Goal: Check status: Check status

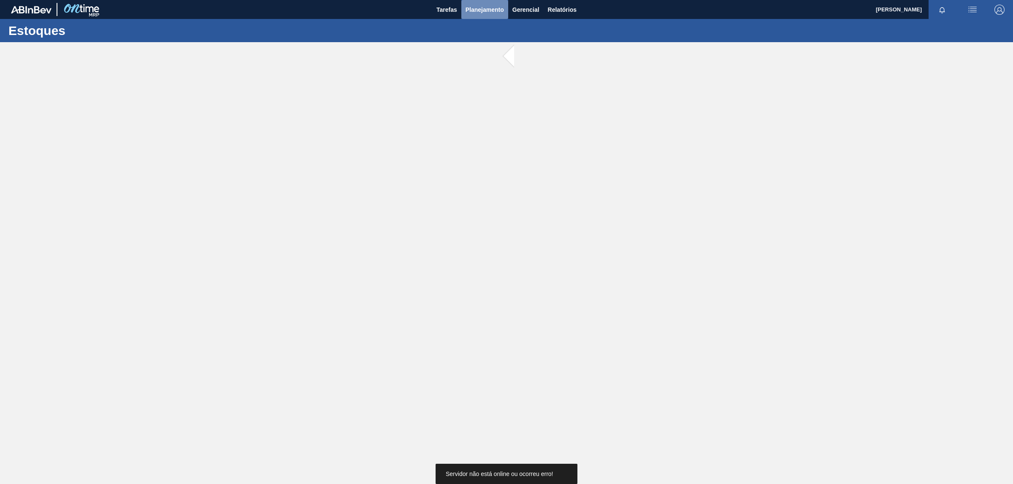
click at [473, 15] on button "Planejamento" at bounding box center [484, 9] width 47 height 19
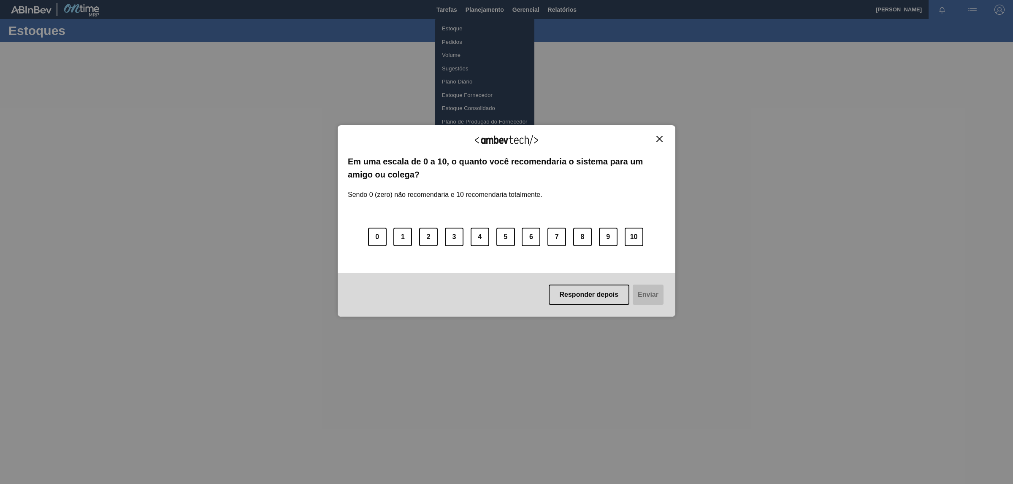
click at [664, 140] on div "Agradecemos seu feedback! Em uma escala de 0 a 10, o quanto você recomendaria o…" at bounding box center [507, 221] width 338 height 192
click at [659, 139] on img "Close" at bounding box center [659, 139] width 6 height 6
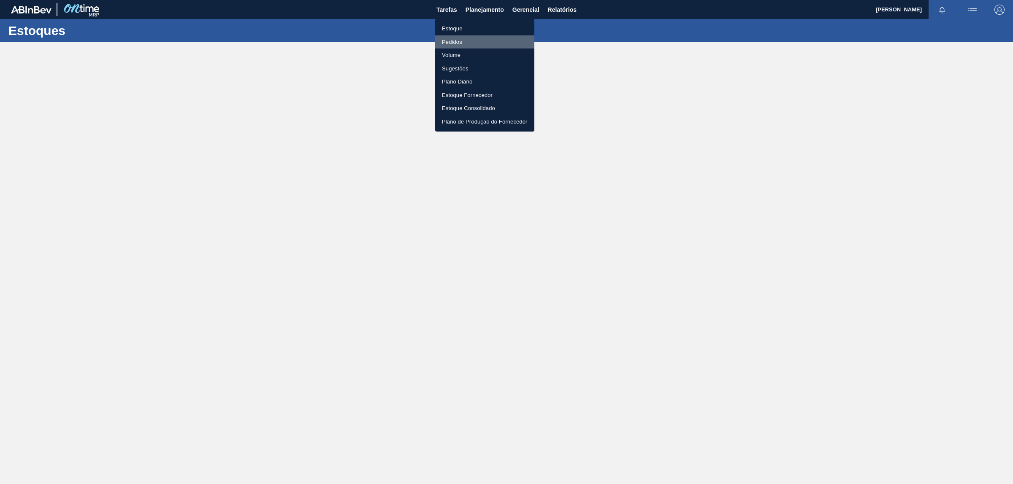
click at [448, 36] on li "Pedidos" at bounding box center [484, 42] width 99 height 14
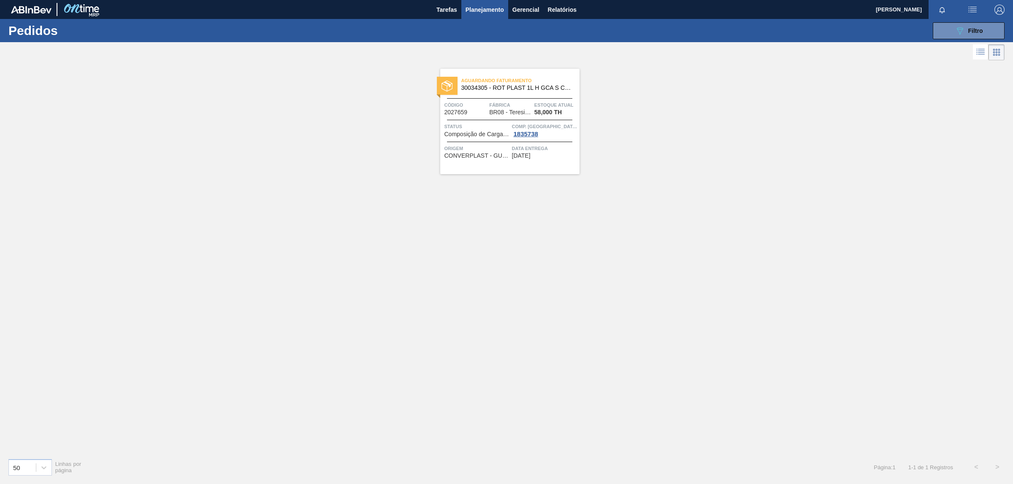
click at [513, 115] on span "BR08 - Teresina" at bounding box center [510, 112] width 42 height 6
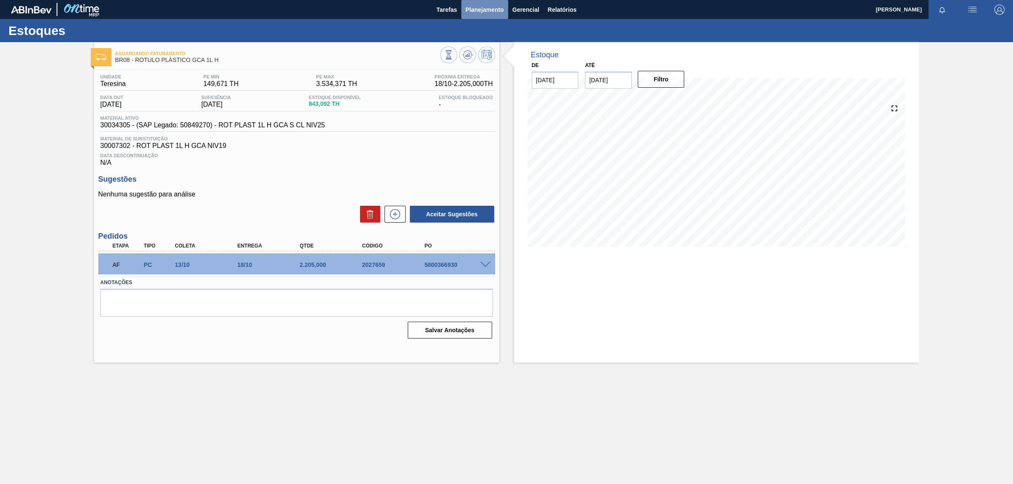
click at [477, 3] on button "Planejamento" at bounding box center [484, 9] width 47 height 19
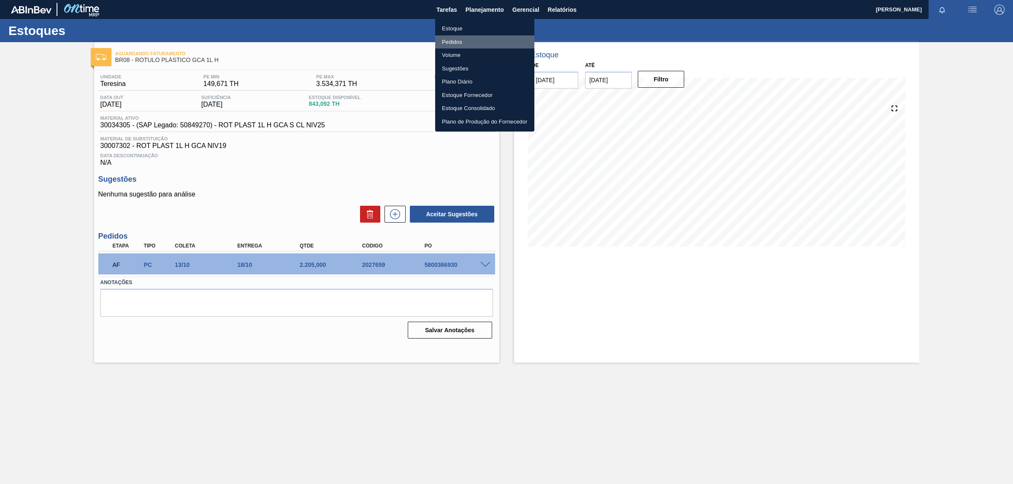
click at [455, 43] on li "Pedidos" at bounding box center [484, 42] width 99 height 14
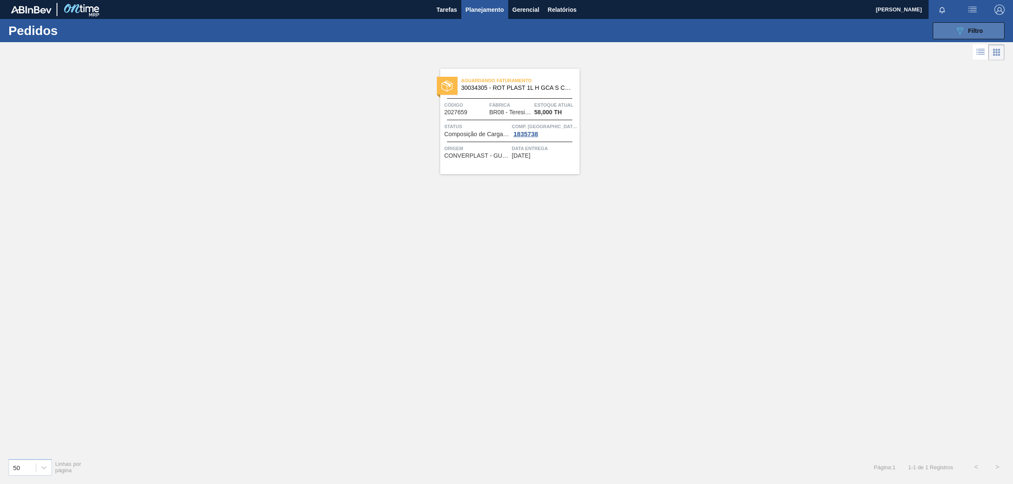
click at [961, 33] on icon "089F7B8B-B2A5-4AFE-B5C0-19BA573D28AC" at bounding box center [959, 31] width 10 height 10
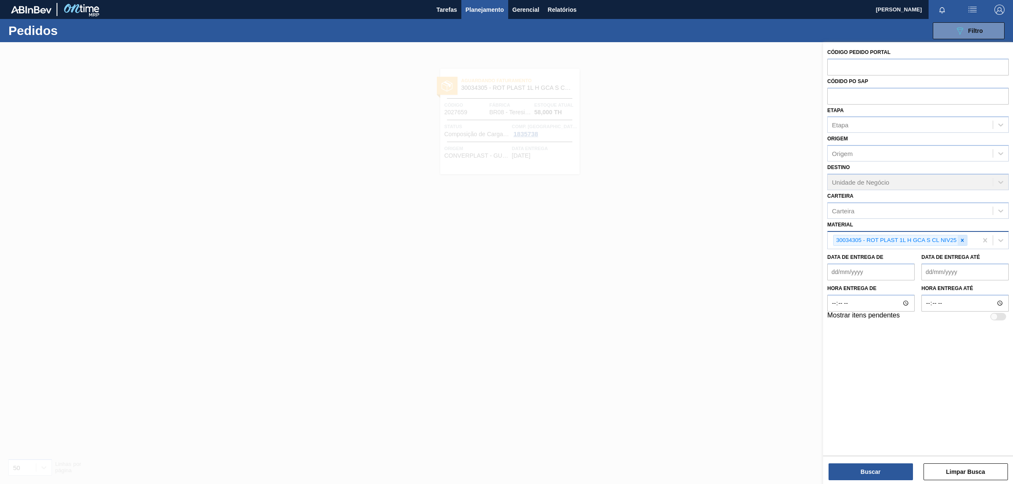
click at [962, 241] on icon at bounding box center [962, 241] width 6 height 6
paste input "30003623"
type input "30003623"
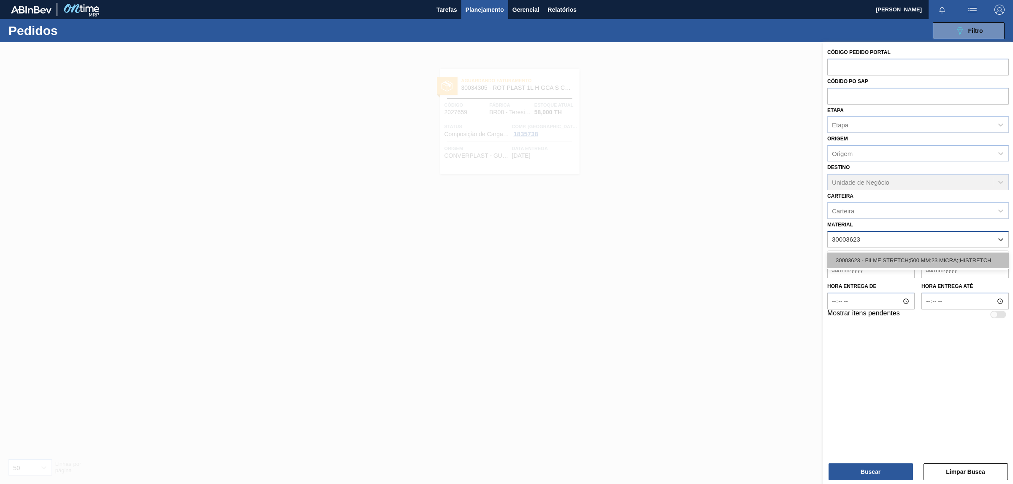
click at [879, 258] on div "30003623 - FILME STRETCH;500 MM;23 MICRA;;HISTRETCH" at bounding box center [917, 261] width 181 height 16
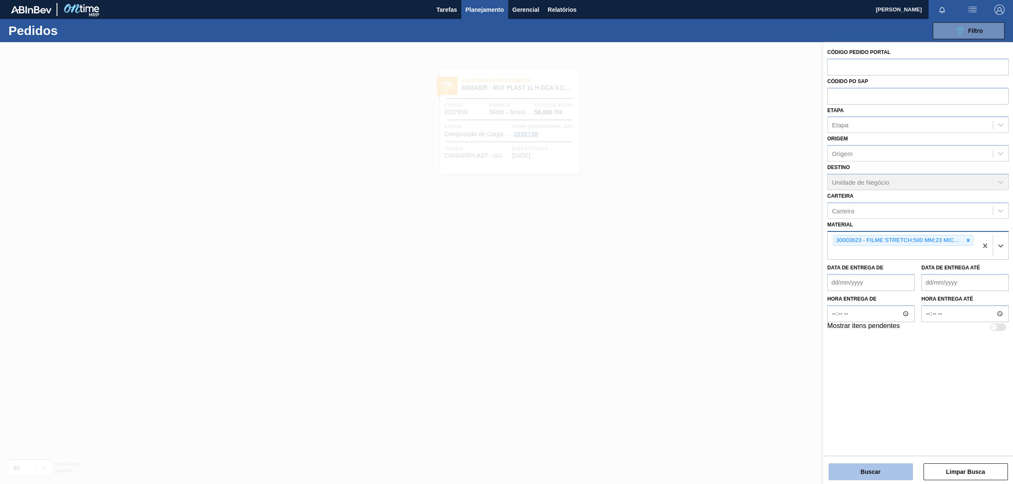
click at [870, 473] on button "Buscar" at bounding box center [870, 472] width 84 height 17
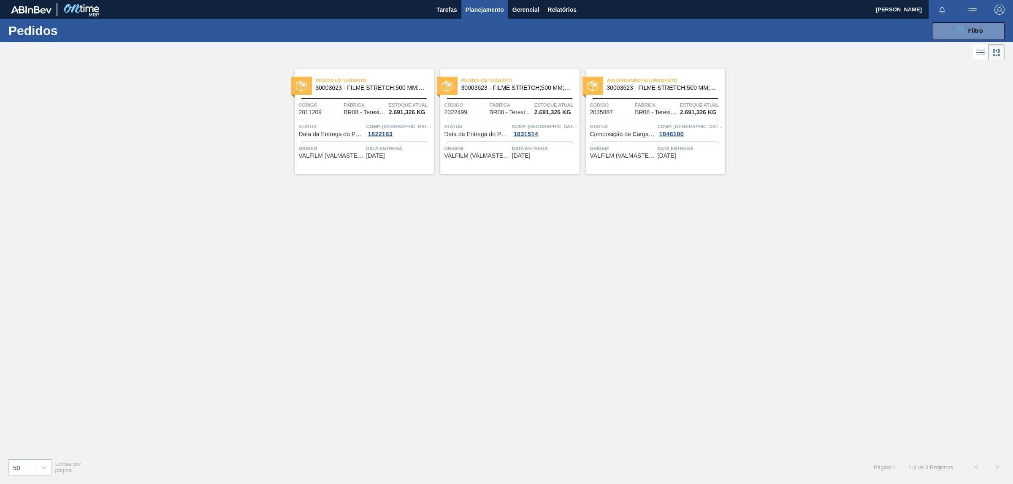
click at [362, 108] on span "Fábrica" at bounding box center [364, 105] width 43 height 8
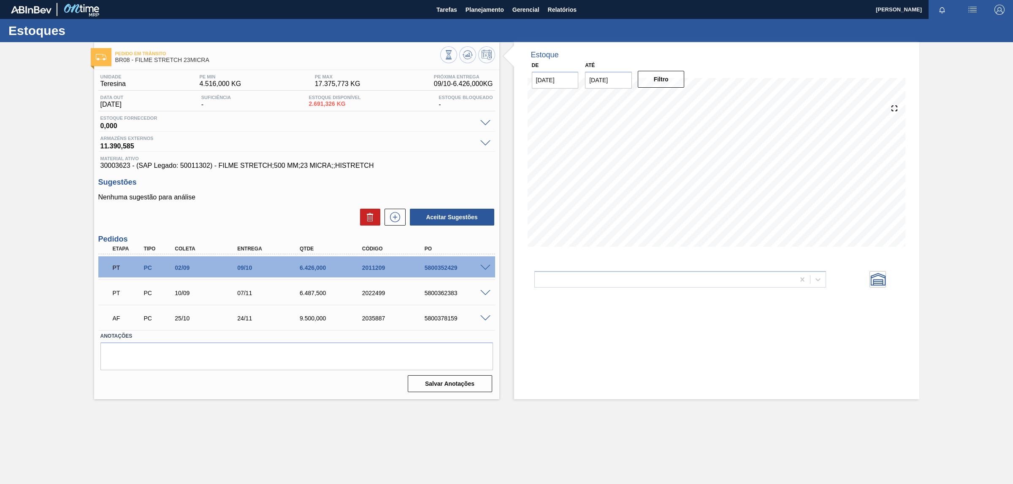
click at [482, 266] on div "PT PC 02/09 09/10 6.426,000 2011209 5800352429" at bounding box center [296, 267] width 397 height 21
click at [485, 270] on span at bounding box center [485, 268] width 10 height 6
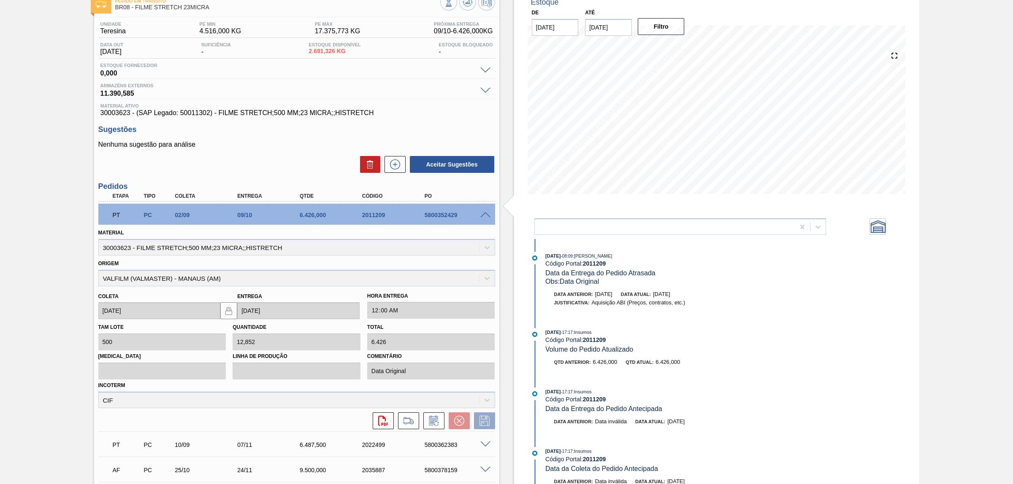
scroll to position [105, 0]
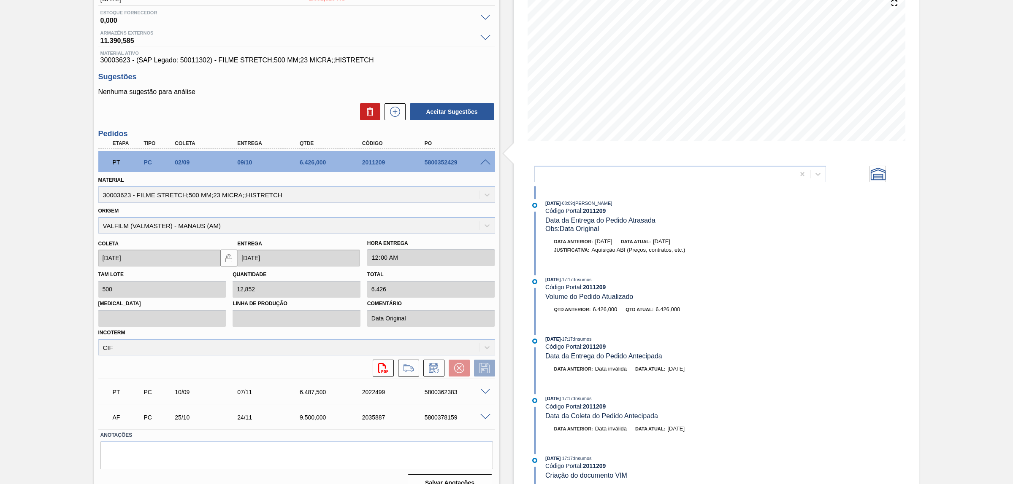
click at [484, 161] on span at bounding box center [485, 162] width 10 height 6
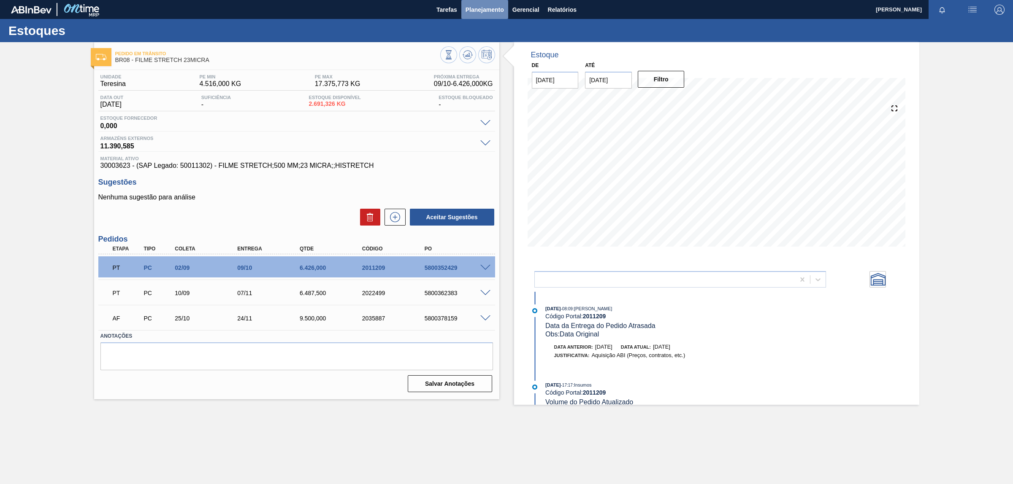
click at [489, 8] on span "Planejamento" at bounding box center [484, 10] width 38 height 10
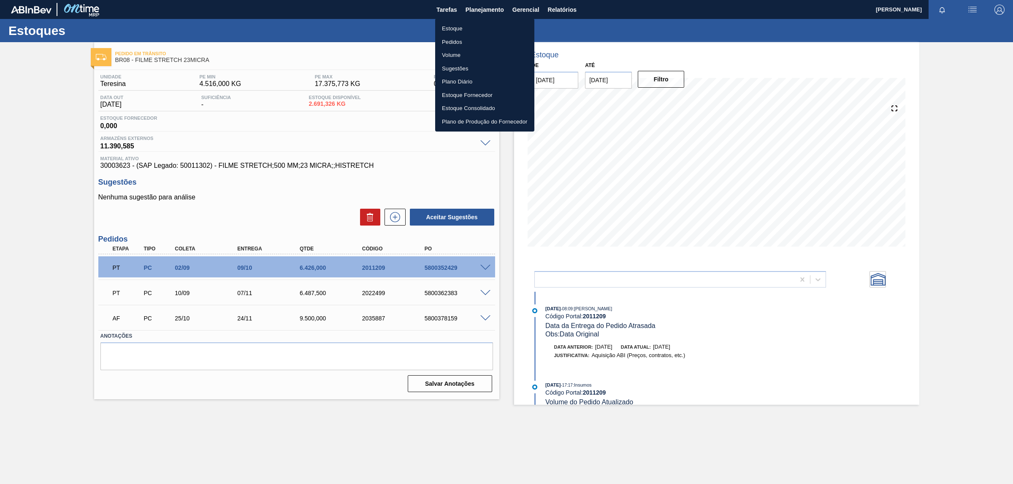
click at [448, 38] on li "Pedidos" at bounding box center [484, 42] width 99 height 14
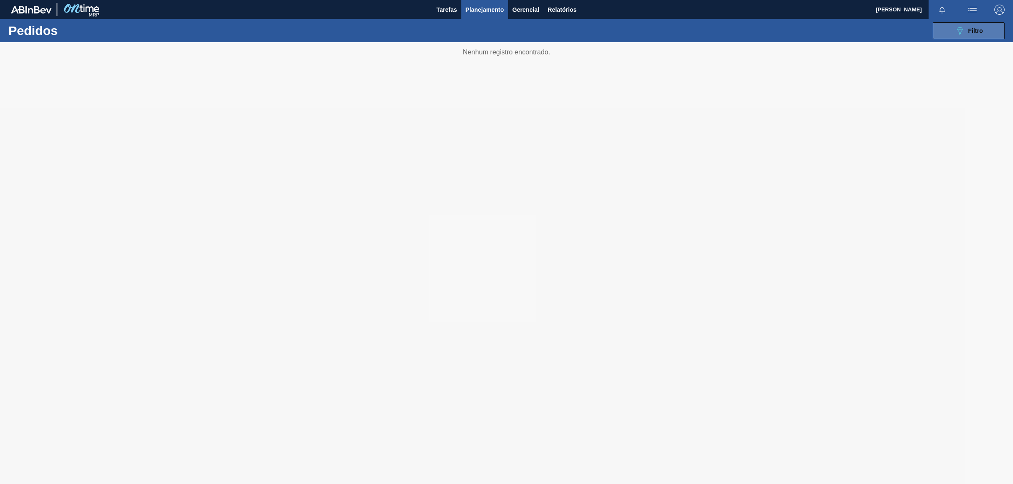
click at [945, 32] on button "089F7B8B-B2A5-4AFE-B5C0-19BA573D28AC Filtro" at bounding box center [969, 30] width 72 height 17
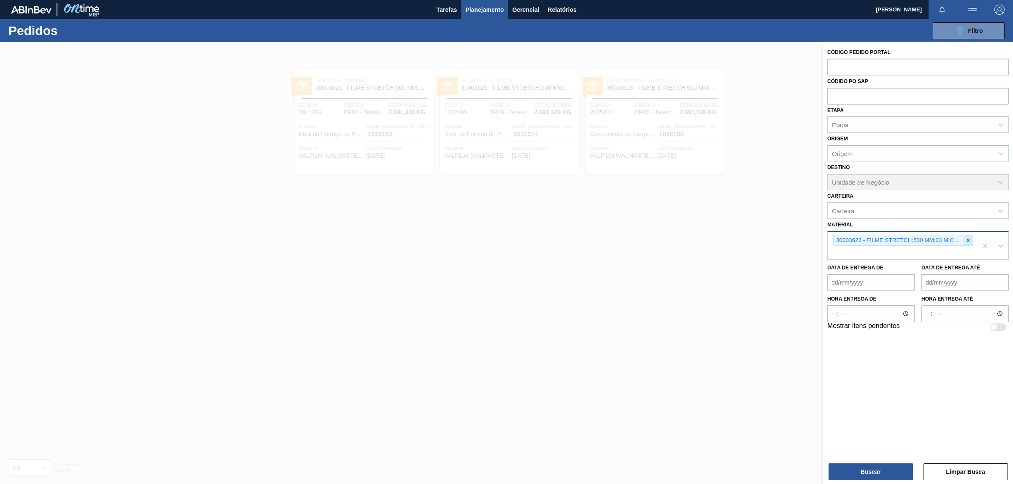
click at [967, 238] on icon at bounding box center [968, 241] width 6 height 6
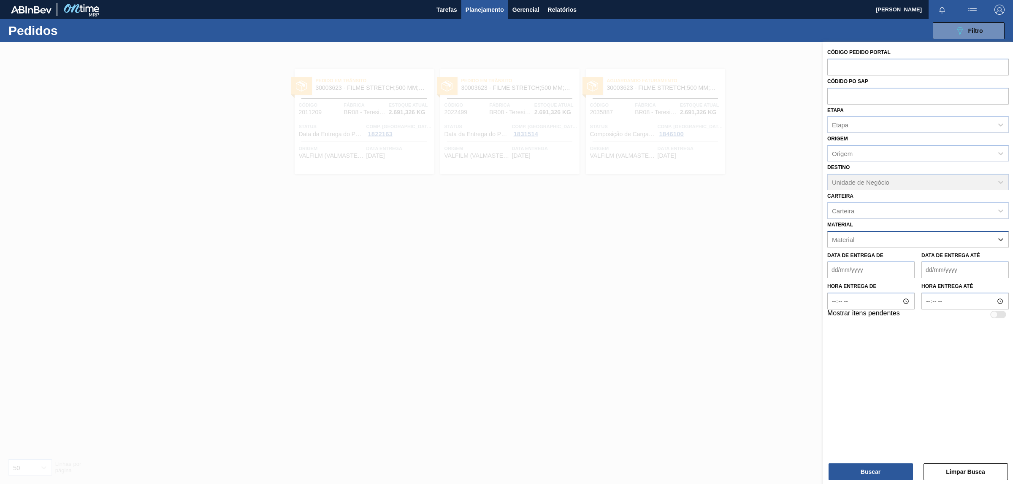
paste input "30003393"
type input "30003393"
click at [889, 257] on div "30003393 - FILME CONTRATIL LISO;530 MM;50 MICRA;" at bounding box center [917, 261] width 181 height 16
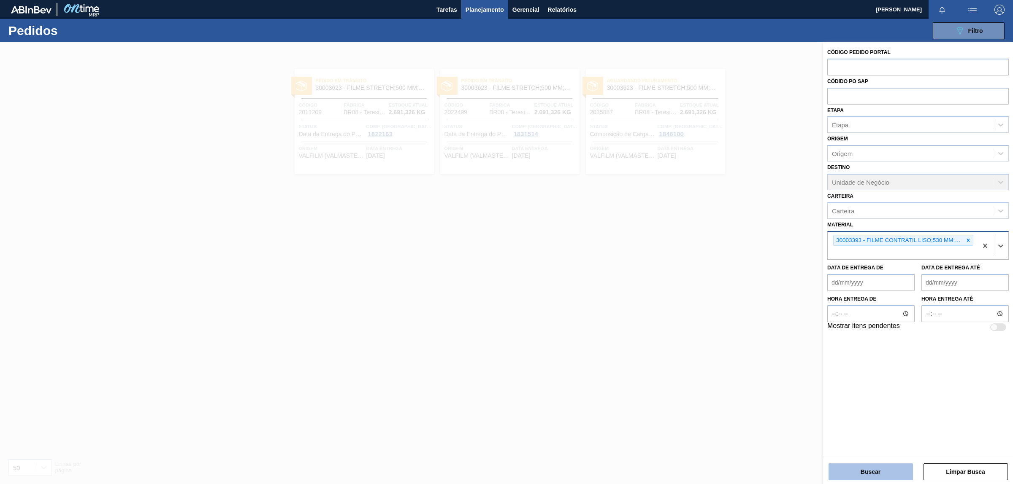
click at [874, 477] on button "Buscar" at bounding box center [870, 472] width 84 height 17
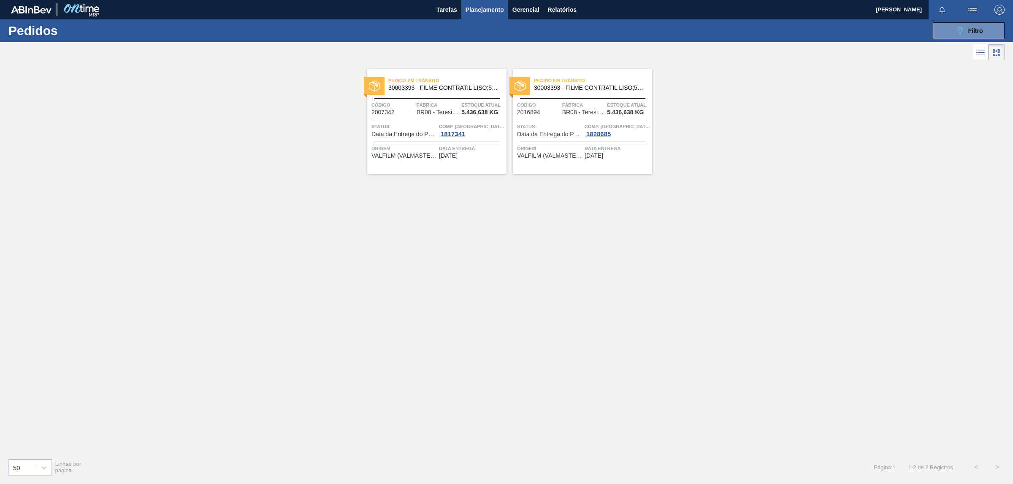
click at [423, 122] on span "Status" at bounding box center [403, 126] width 65 height 8
